Goal: Communication & Community: Participate in discussion

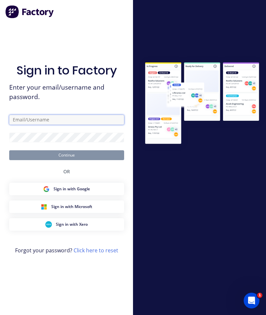
click at [39, 125] on input "text" at bounding box center [66, 120] width 115 height 10
type input "[EMAIL_ADDRESS][DOMAIN_NAME]"
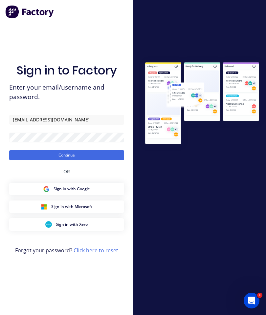
click at [43, 160] on button "Continue" at bounding box center [66, 155] width 115 height 10
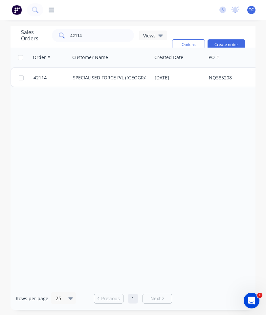
click at [43, 83] on link "42114" at bounding box center [52, 78] width 39 height 20
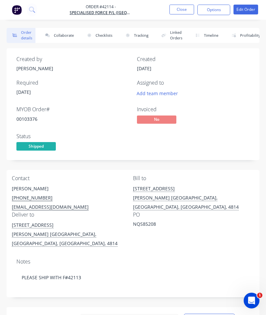
click at [184, 9] on button "Close" at bounding box center [181, 10] width 25 height 10
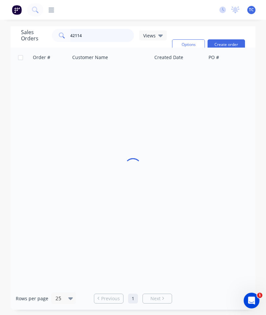
click at [109, 35] on input "42114" at bounding box center [102, 35] width 64 height 13
type input "42113"
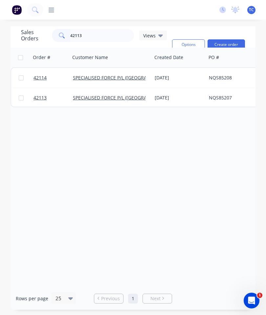
click at [40, 99] on span "42113" at bounding box center [39, 97] width 13 height 7
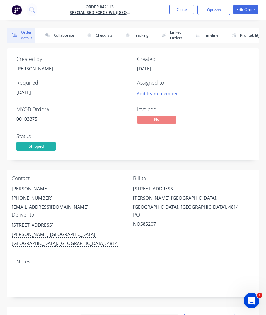
click at [62, 32] on button "Collaborate" at bounding box center [58, 35] width 38 height 15
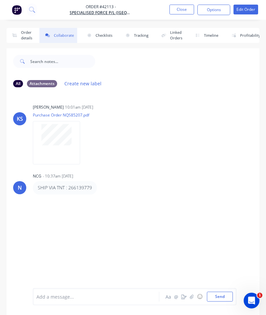
click at [191, 298] on icon "button" at bounding box center [192, 296] width 4 height 5
click at [219, 301] on button "Send" at bounding box center [220, 296] width 26 height 10
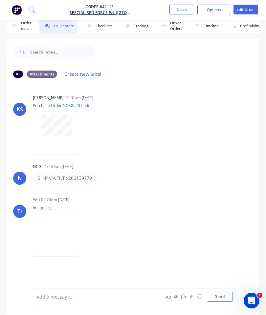
click at [187, 11] on button "Close" at bounding box center [181, 10] width 25 height 10
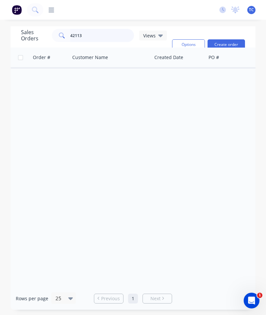
click at [95, 29] on input "42113" at bounding box center [102, 35] width 64 height 13
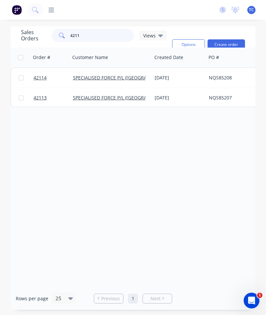
type input "42111"
click at [42, 74] on span "42111" at bounding box center [39, 77] width 13 height 7
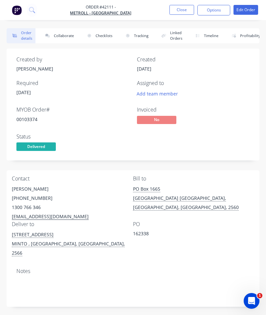
click at [59, 36] on button "Collaborate" at bounding box center [58, 35] width 38 height 15
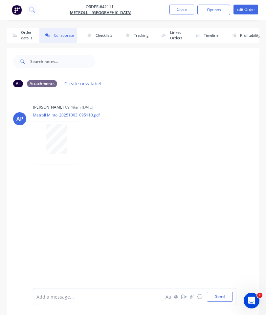
click at [193, 296] on icon "button" at bounding box center [192, 296] width 4 height 4
click at [222, 299] on button "Send" at bounding box center [220, 296] width 26 height 10
